Goal: Ask a question

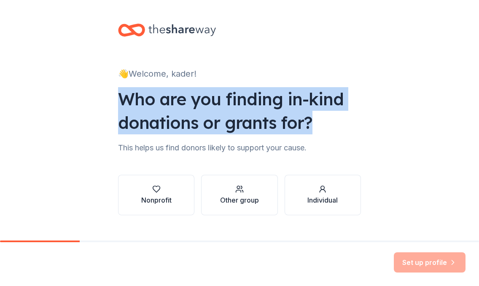
drag, startPoint x: 115, startPoint y: 98, endPoint x: 371, endPoint y: 126, distance: 257.6
click at [371, 126] on div "👋 Welcome, kader! Who are you finding in-kind donations or grants for? This hel…" at bounding box center [240, 128] width 270 height 256
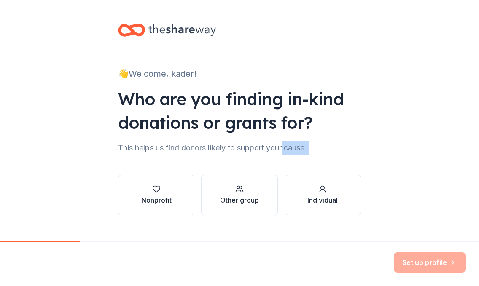
drag, startPoint x: 112, startPoint y: 156, endPoint x: 283, endPoint y: 138, distance: 171.8
click at [283, 138] on div "👋 Welcome, kader! Who are you finding in-kind donations or grants for? This hel…" at bounding box center [240, 128] width 270 height 256
click at [99, 159] on div "👋 Welcome, kader! Who are you finding in-kind donations or grants for? This hel…" at bounding box center [239, 128] width 479 height 256
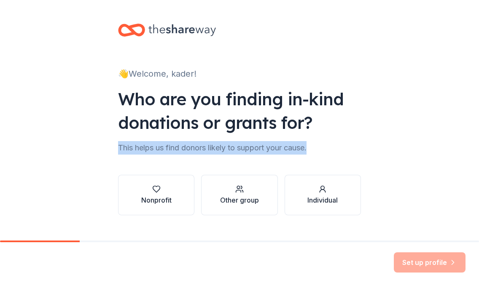
drag, startPoint x: 111, startPoint y: 153, endPoint x: 344, endPoint y: 146, distance: 232.6
click at [344, 146] on div "👋 Welcome, kader! Who are you finding in-kind donations or grants for? This hel…" at bounding box center [240, 128] width 270 height 256
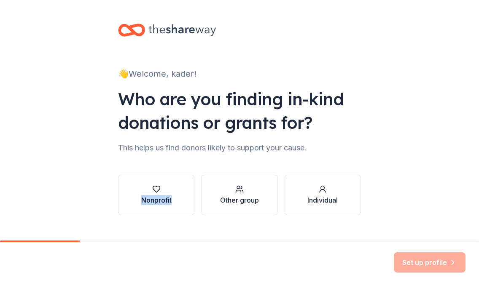
drag, startPoint x: 94, startPoint y: 195, endPoint x: 171, endPoint y: 205, distance: 77.8
click at [171, 205] on div "👋 Welcome, kader! Who are you finding in-kind donations or grants for? This hel…" at bounding box center [239, 128] width 479 height 256
drag, startPoint x: 197, startPoint y: 201, endPoint x: 265, endPoint y: 204, distance: 68.0
click at [265, 204] on div "Nonprofit Other group Individual" at bounding box center [239, 195] width 243 height 41
click at [274, 159] on div "👋 Welcome, kader! Who are you finding in-kind donations or grants for? This hel…" at bounding box center [240, 128] width 270 height 256
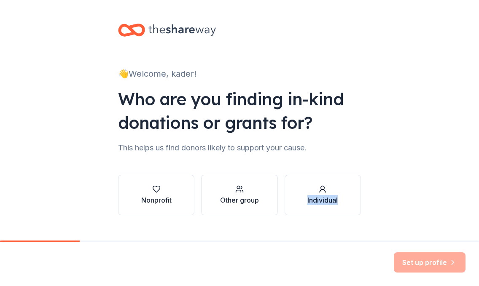
drag, startPoint x: 278, startPoint y: 200, endPoint x: 350, endPoint y: 213, distance: 72.8
click at [350, 213] on div "Nonprofit Other group Individual" at bounding box center [239, 195] width 243 height 41
